Goal: Navigation & Orientation: Find specific page/section

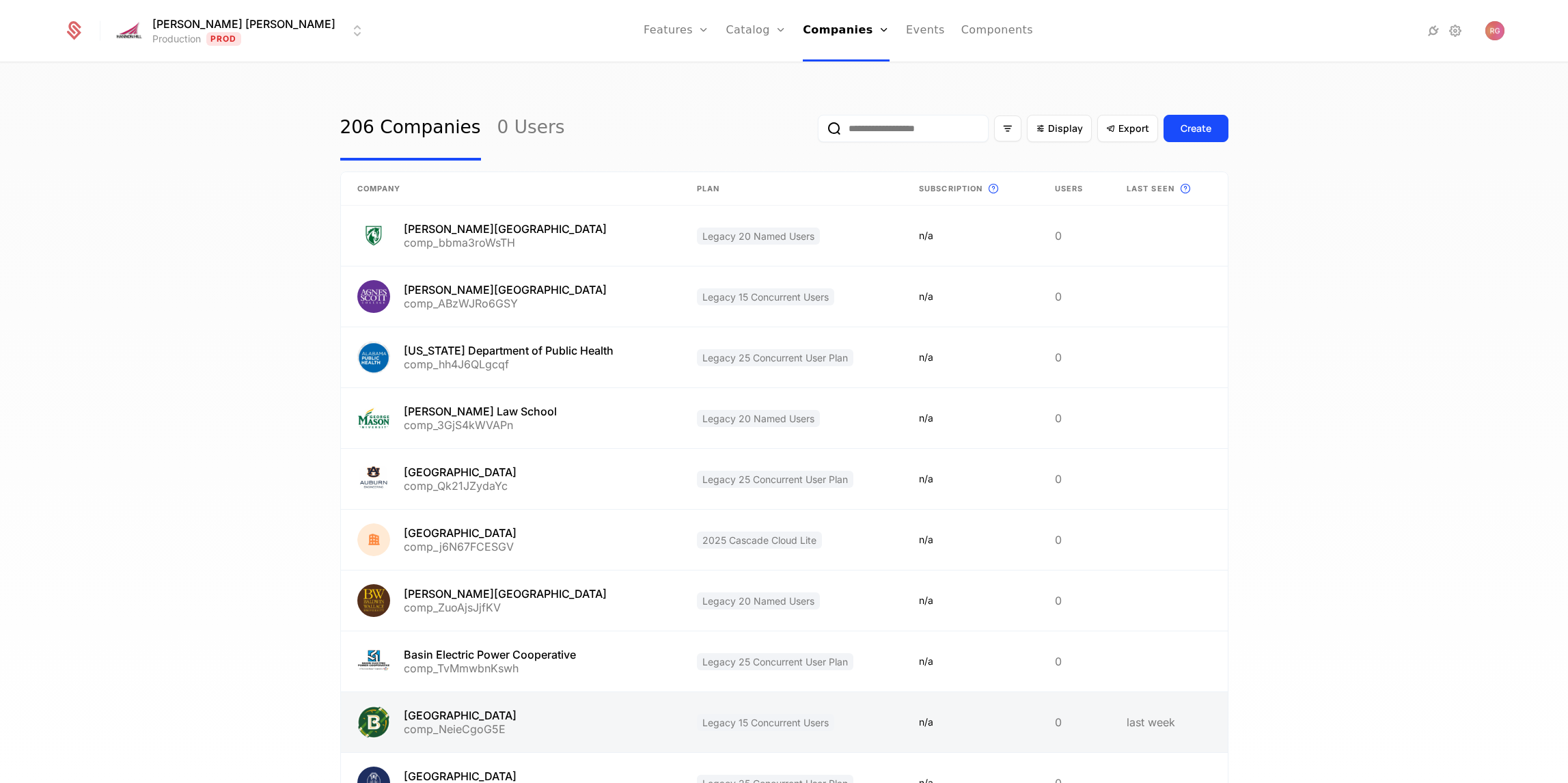
scroll to position [123, 0]
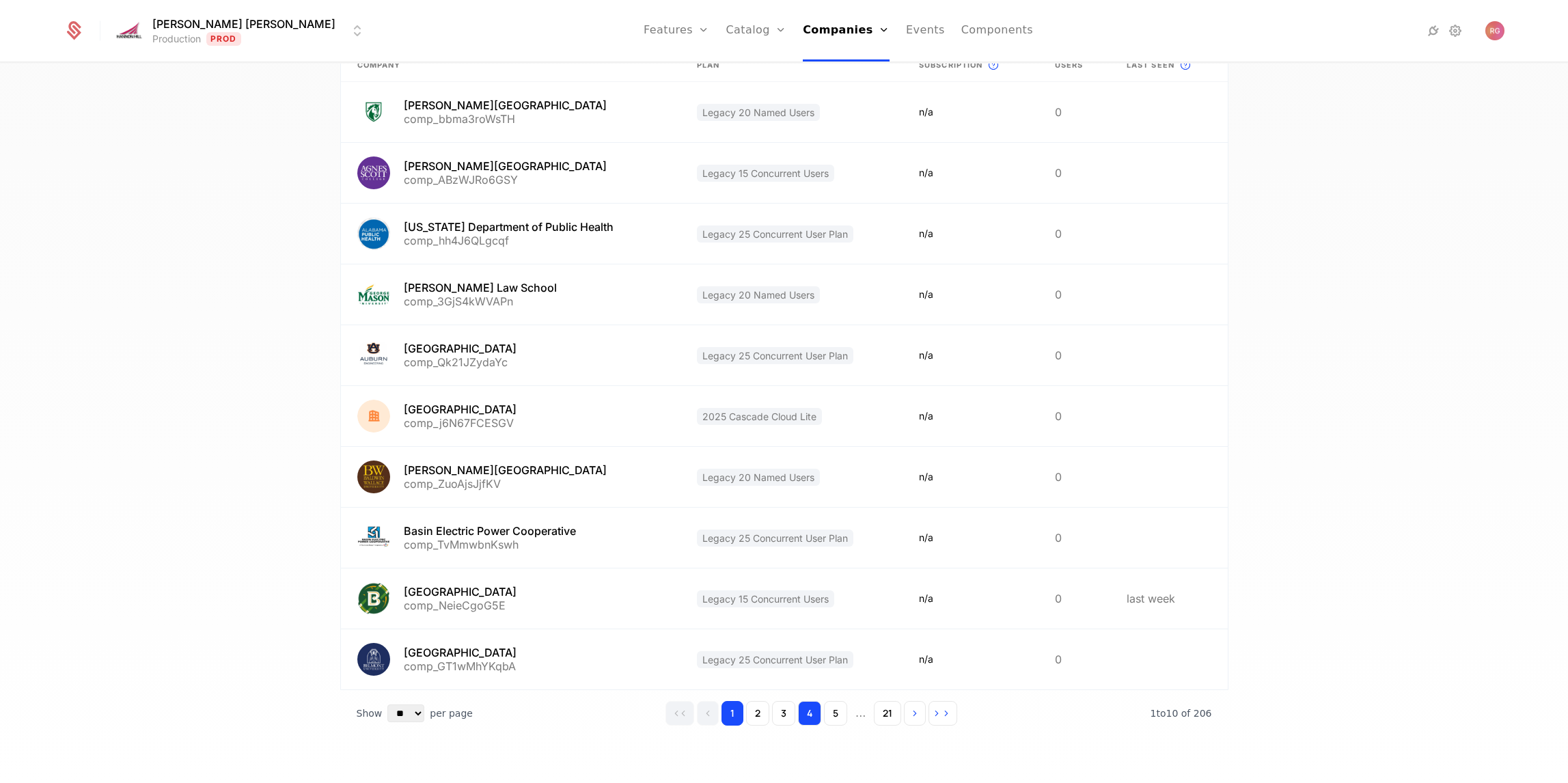
click at [813, 715] on button "4" at bounding box center [809, 713] width 23 height 25
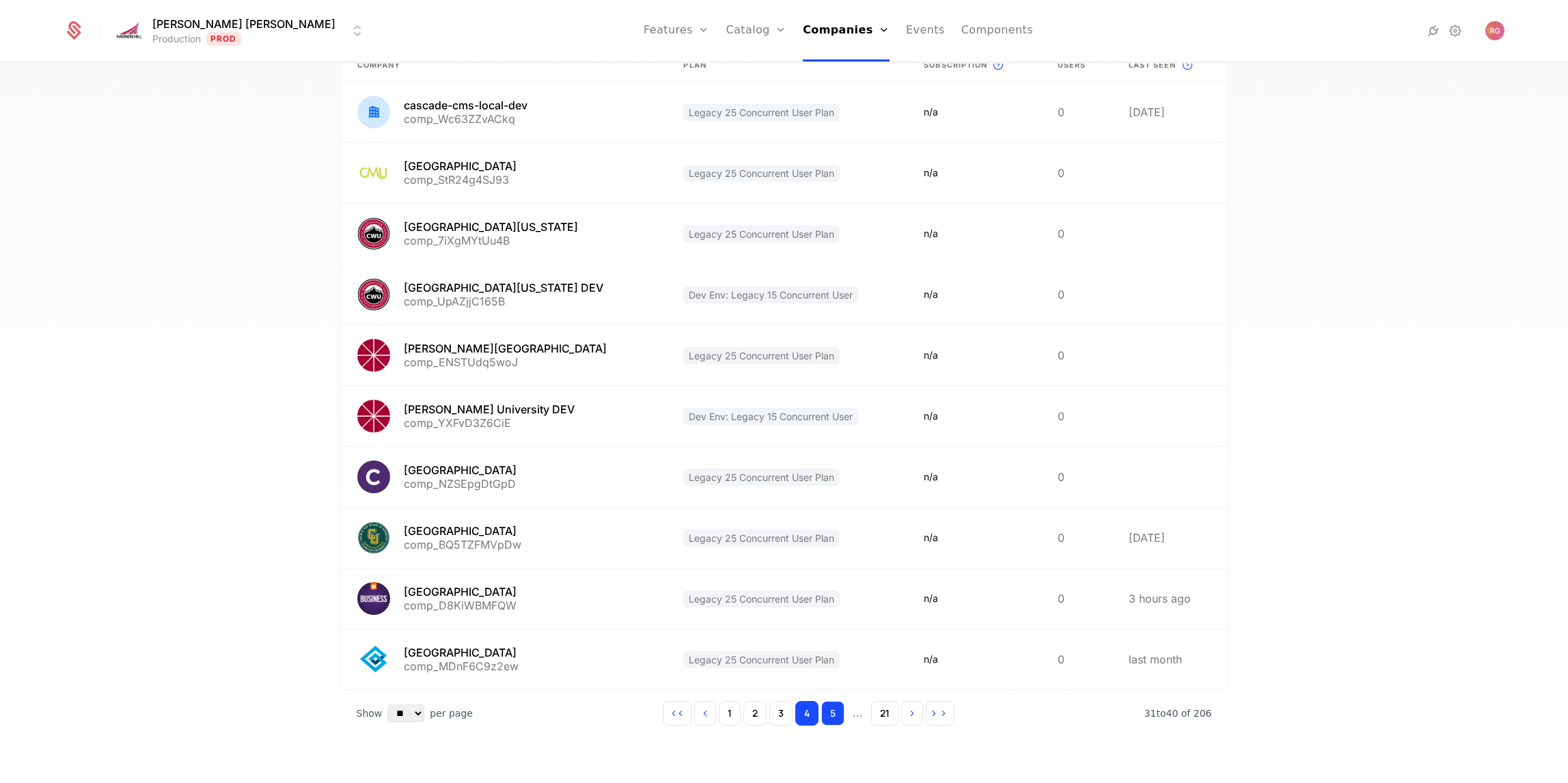
click at [832, 715] on button "5" at bounding box center [833, 713] width 23 height 25
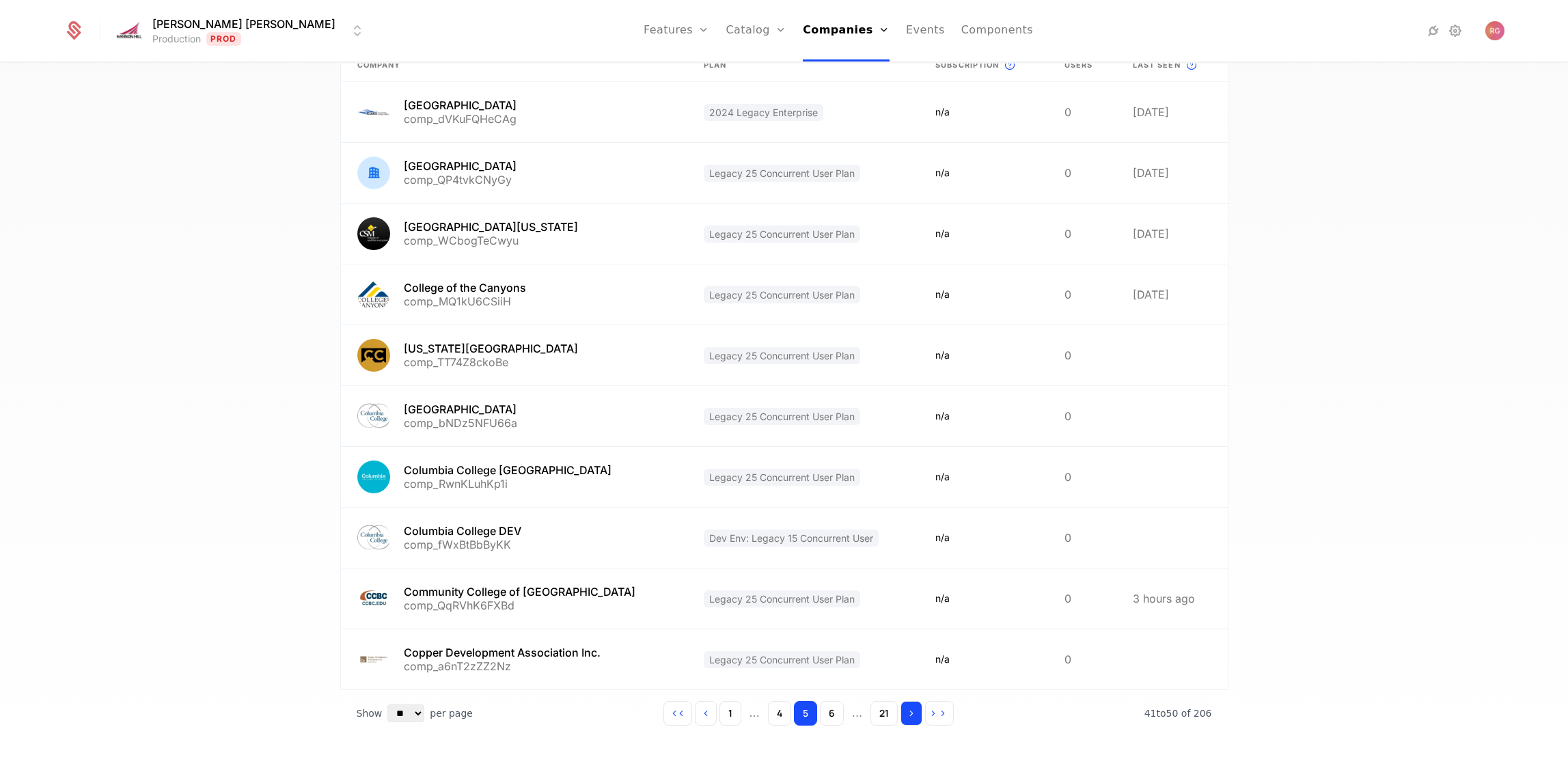
click at [911, 712] on icon "Go to next page" at bounding box center [911, 713] width 10 height 10
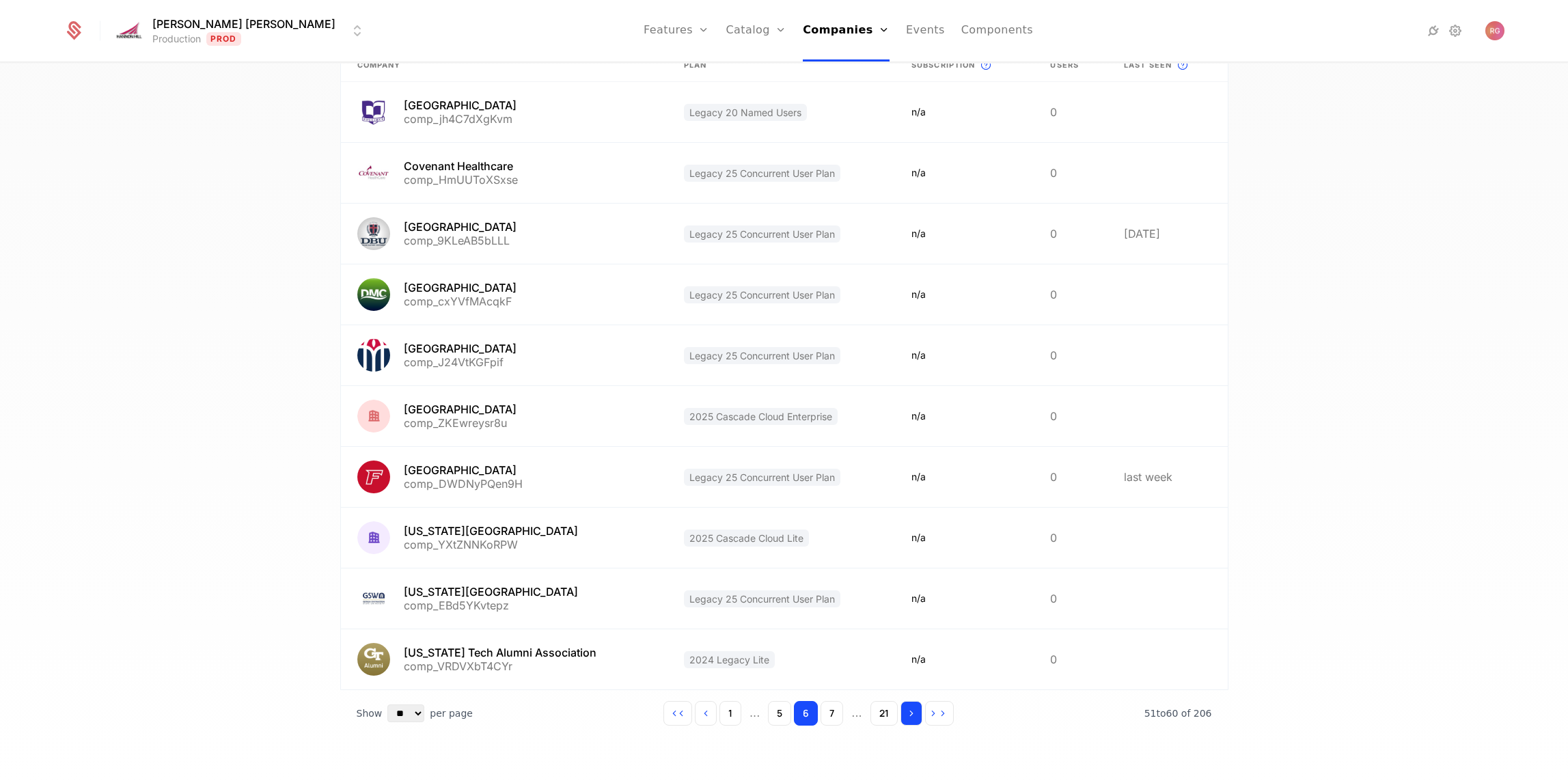
click at [911, 712] on icon "Go to next page" at bounding box center [911, 713] width 10 height 10
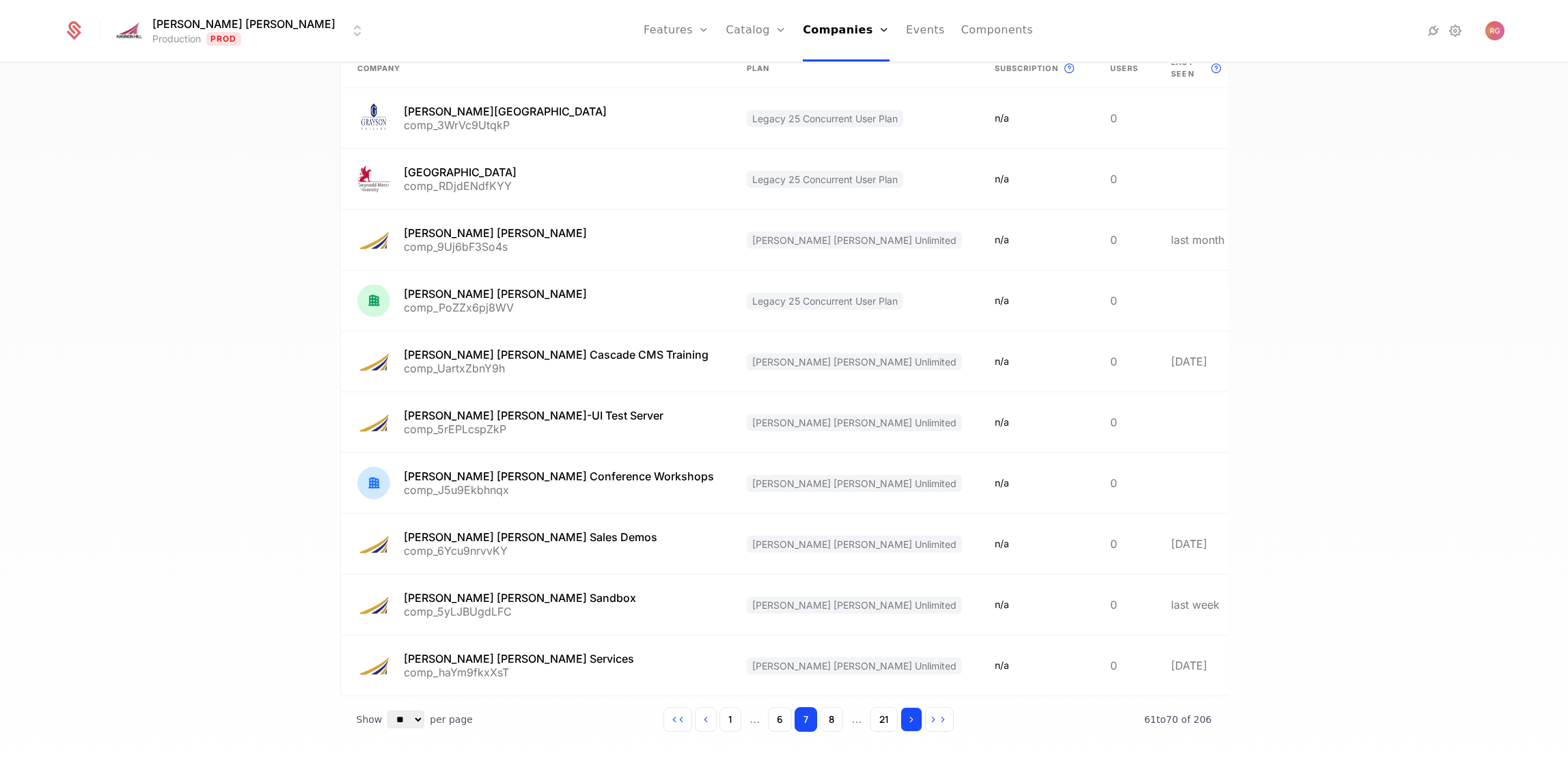
click at [911, 715] on icon "Go to next page" at bounding box center [911, 720] width 10 height 10
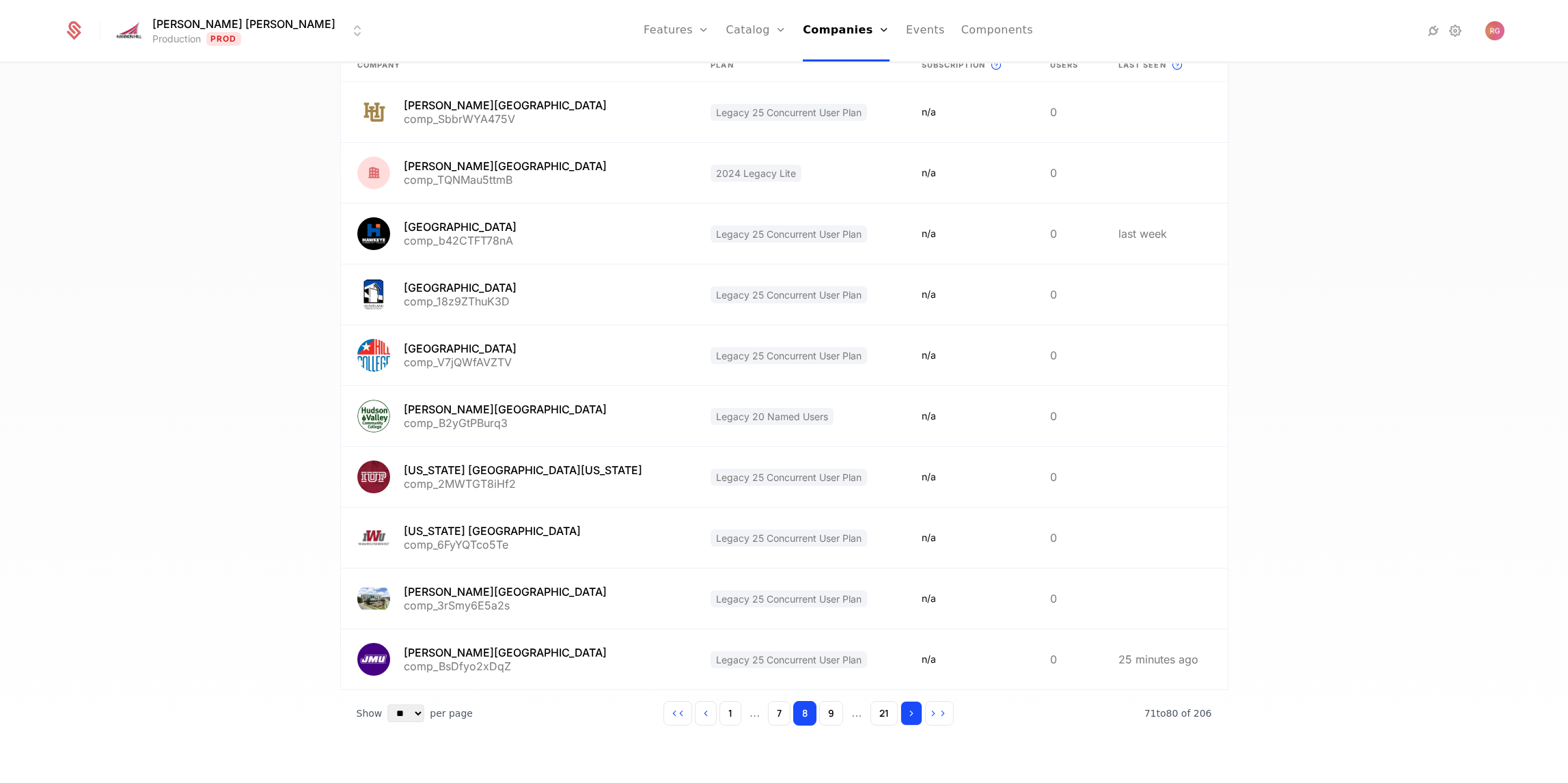
click at [911, 712] on icon "Go to next page" at bounding box center [911, 713] width 10 height 10
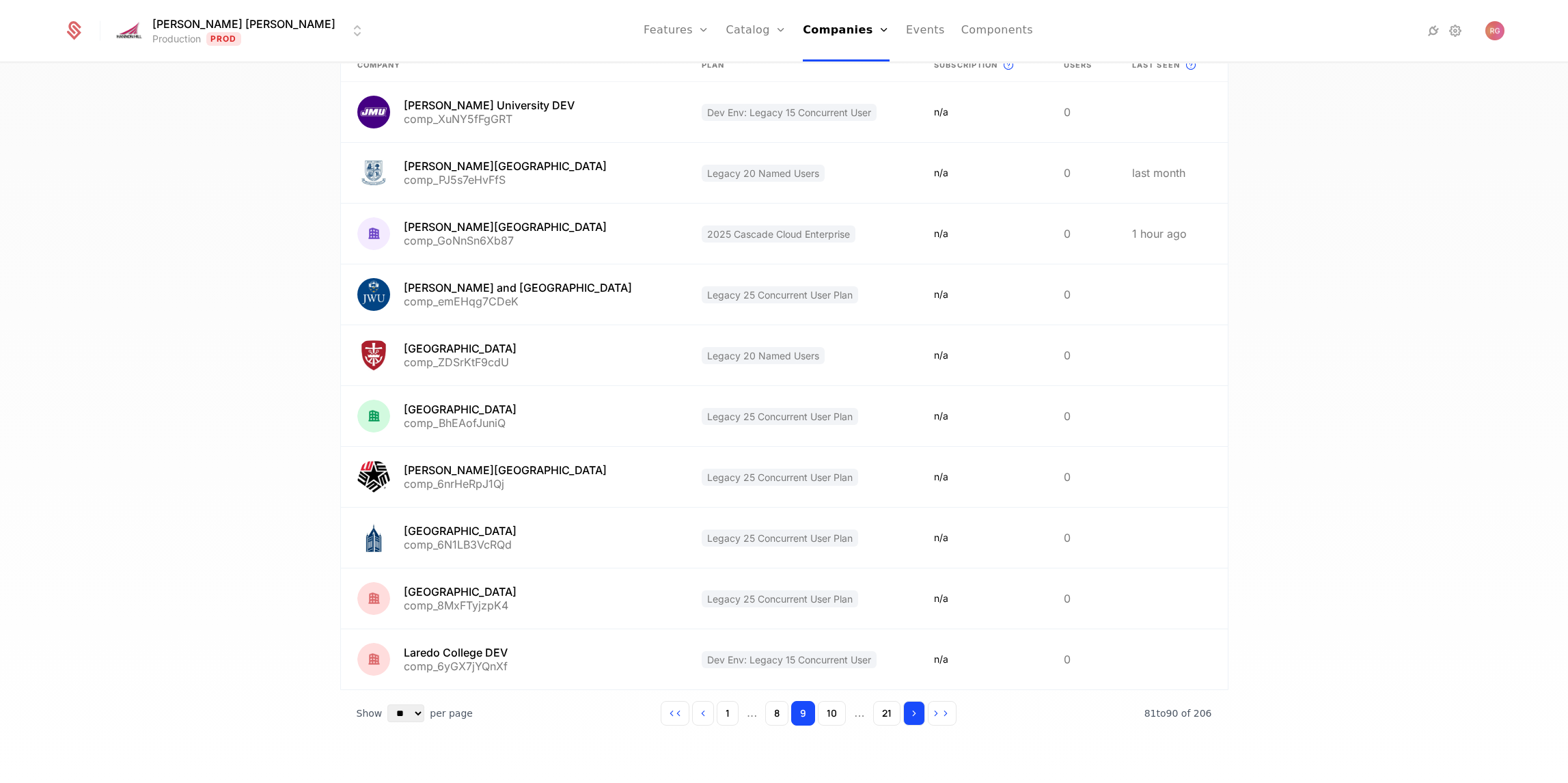
click at [911, 712] on icon "Go to next page" at bounding box center [914, 713] width 10 height 10
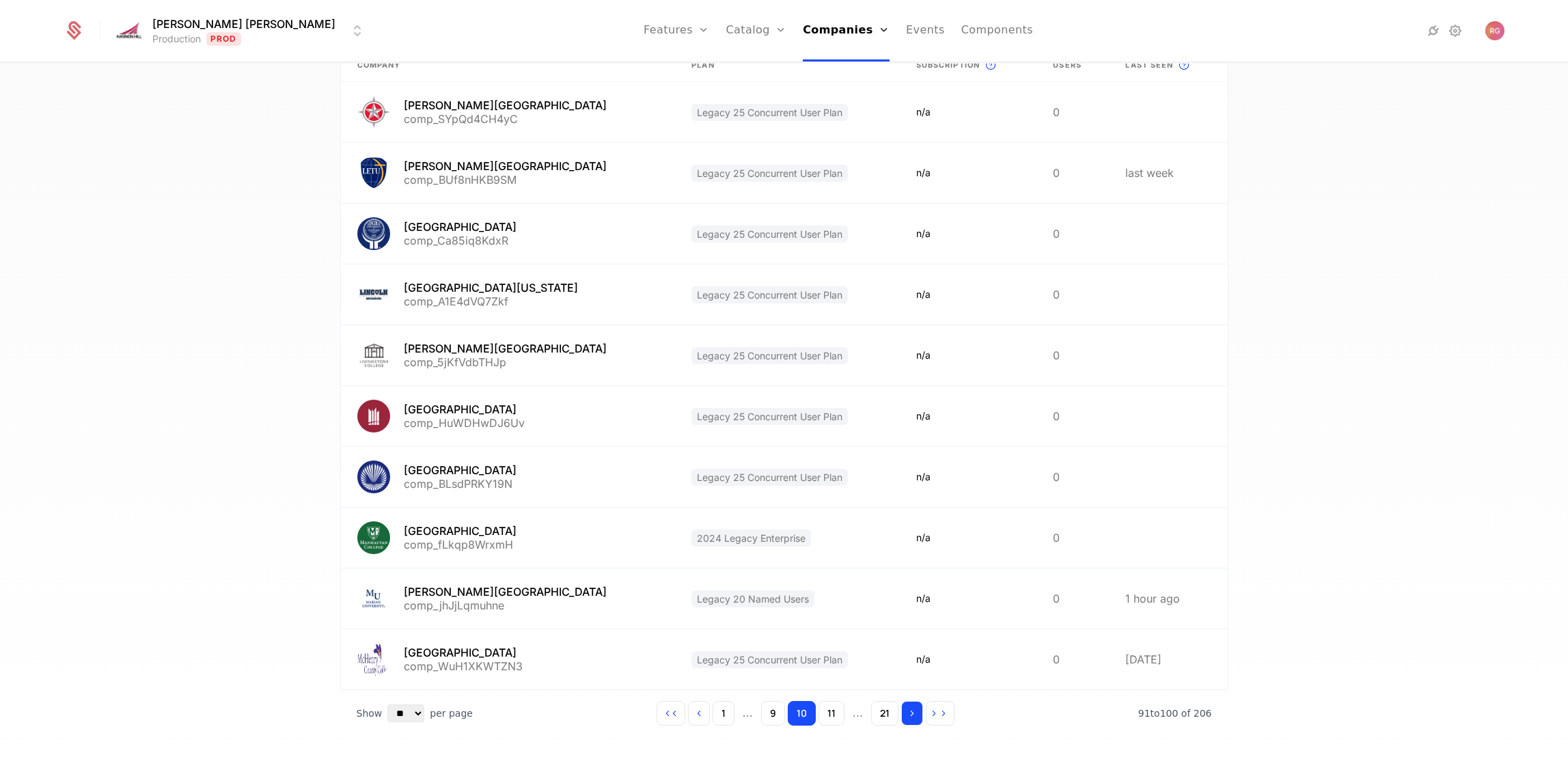
click at [911, 712] on icon "Go to next page" at bounding box center [911, 713] width 10 height 10
